Goal: Task Accomplishment & Management: Use online tool/utility

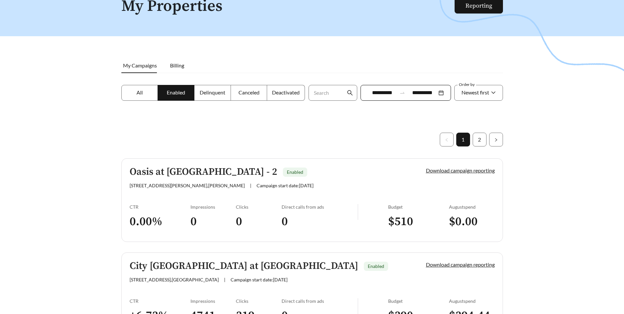
scroll to position [33, 0]
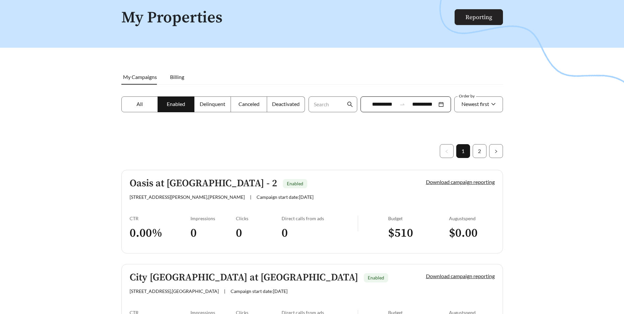
click at [476, 13] on link "Reporting" at bounding box center [479, 17] width 27 height 8
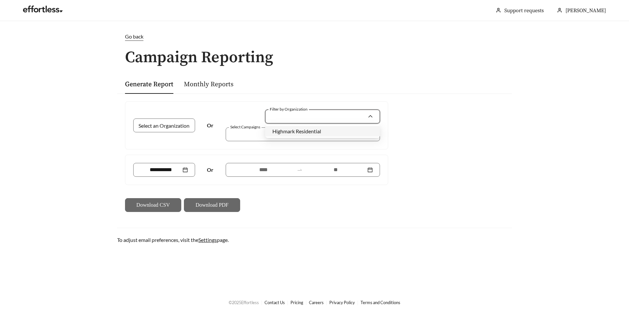
click at [337, 122] on input "Filter by Organization" at bounding box center [320, 116] width 95 height 13
click at [306, 128] on span "Highmark Residential" at bounding box center [297, 131] width 49 height 6
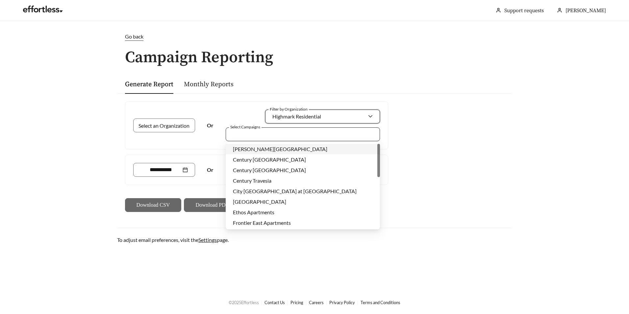
click at [248, 132] on div at bounding box center [298, 134] width 139 height 9
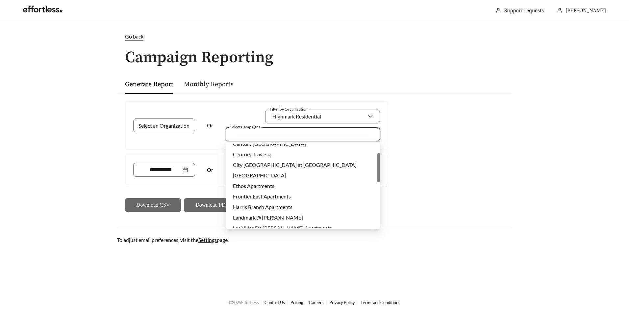
scroll to position [59, 0]
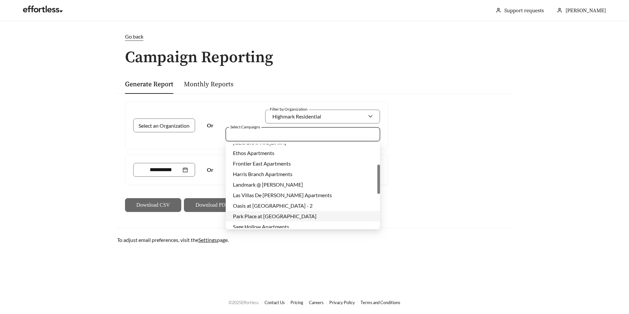
click at [262, 217] on span "Park Place at [GEOGRAPHIC_DATA]" at bounding box center [275, 216] width 84 height 6
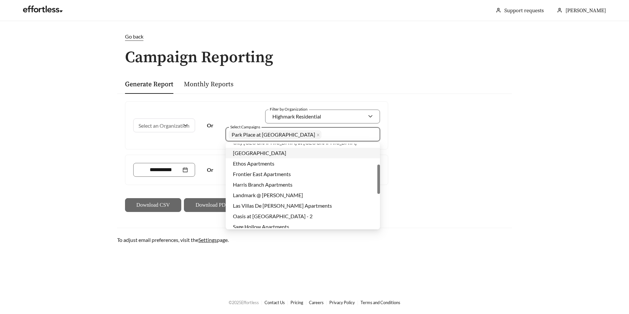
click at [440, 137] on div "Select an Organization Or Filter by Organization Highmark Residential Select Ca…" at bounding box center [314, 156] width 395 height 126
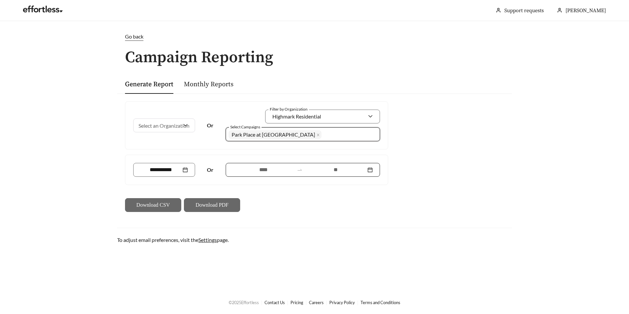
click at [294, 172] on div at bounding box center [263, 170] width 61 height 8
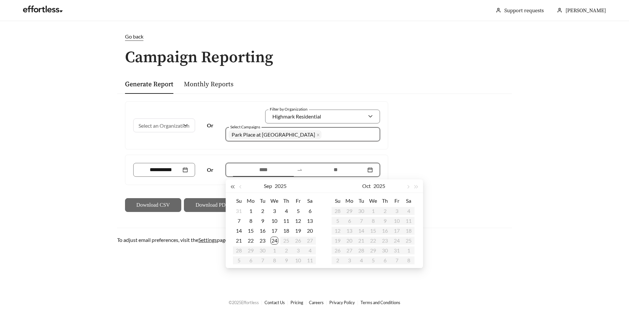
click at [233, 188] on button "button" at bounding box center [232, 185] width 9 height 13
click at [233, 188] on span "button" at bounding box center [232, 186] width 3 height 3
click at [419, 182] on button "button" at bounding box center [416, 185] width 9 height 13
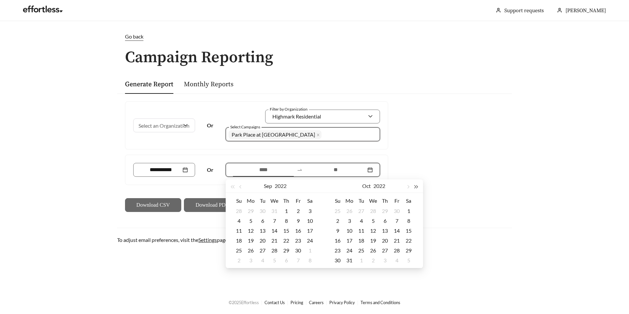
click at [419, 182] on button "button" at bounding box center [416, 185] width 9 height 13
click at [242, 185] on button "button" at bounding box center [241, 185] width 9 height 13
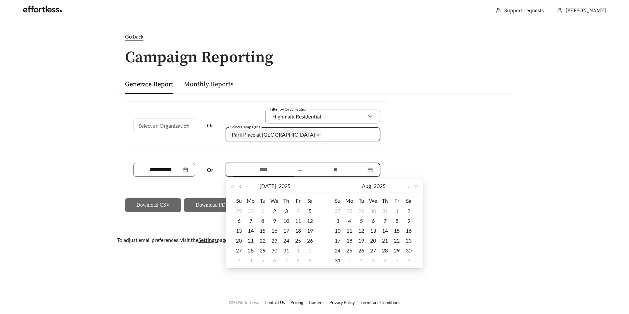
click at [244, 185] on button "button" at bounding box center [241, 185] width 9 height 13
type input "**********"
click at [241, 210] on div "1" at bounding box center [239, 211] width 8 height 8
type input "**********"
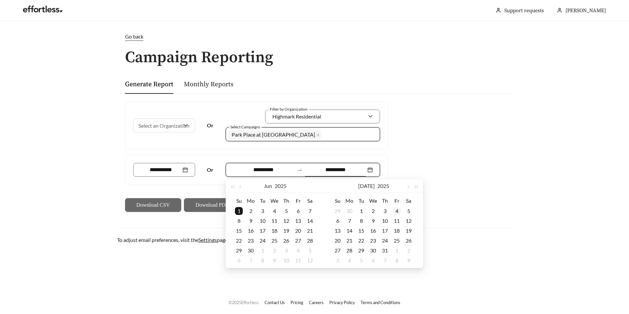
type input "**********"
click at [407, 188] on button "button" at bounding box center [408, 185] width 9 height 13
type input "**********"
click at [371, 240] on div "24" at bounding box center [373, 241] width 8 height 8
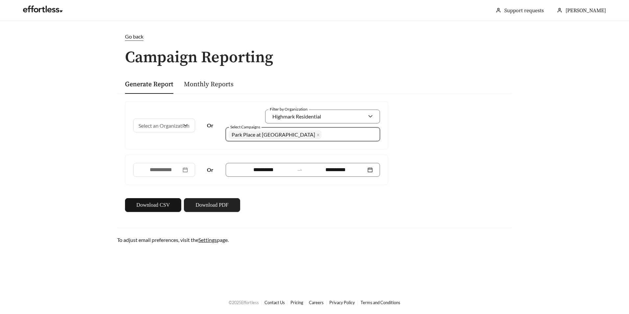
click at [214, 206] on span "Download PDF" at bounding box center [212, 205] width 33 height 8
